Goal: Learn about a topic

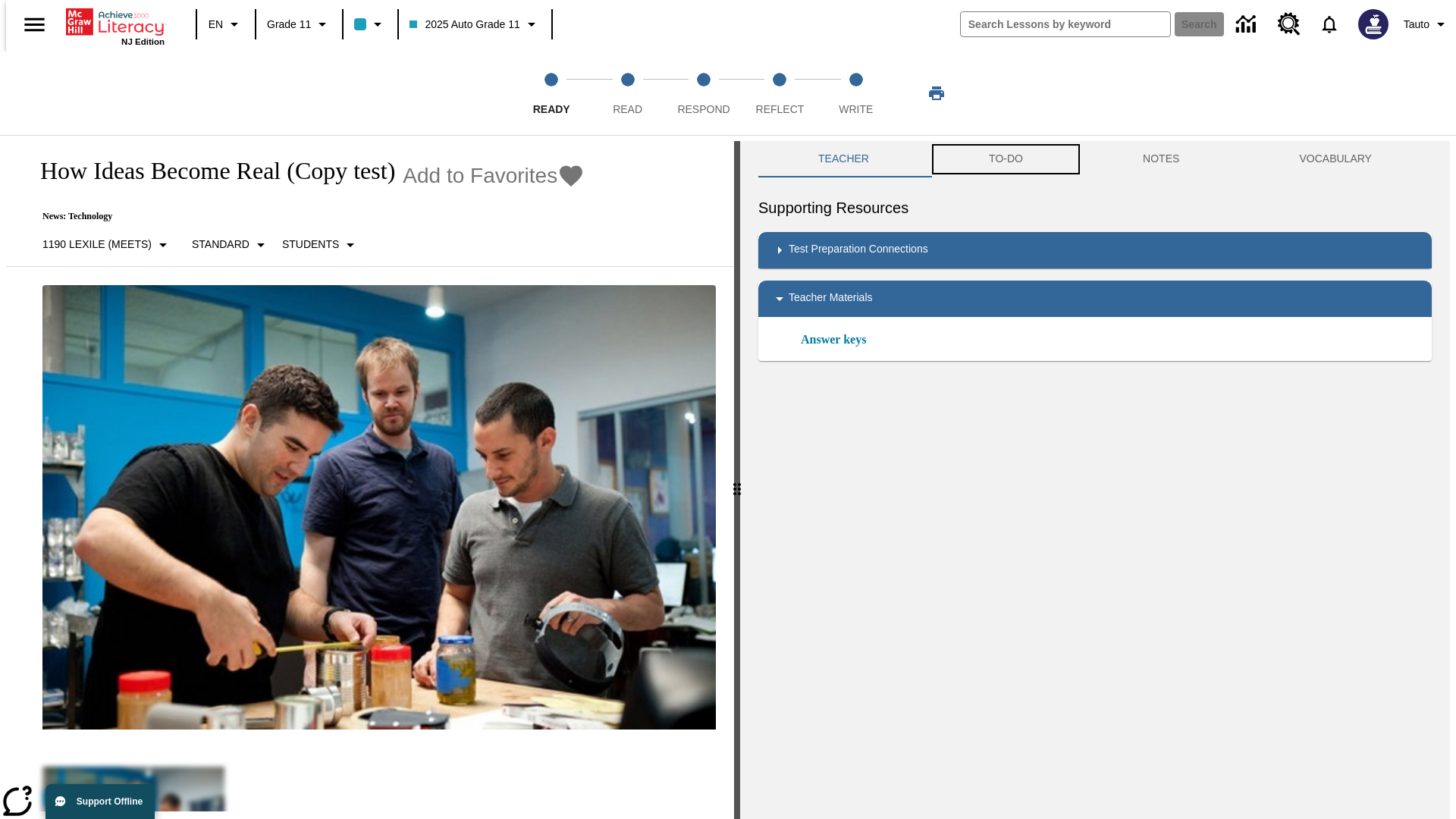
click at [1005, 160] on button "TO-DO" at bounding box center [1006, 159] width 154 height 36
